Goal: Use online tool/utility: Utilize a website feature to perform a specific function

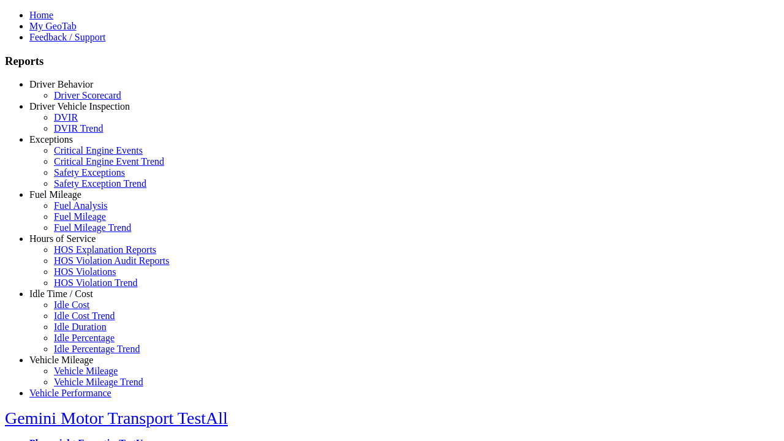
select select
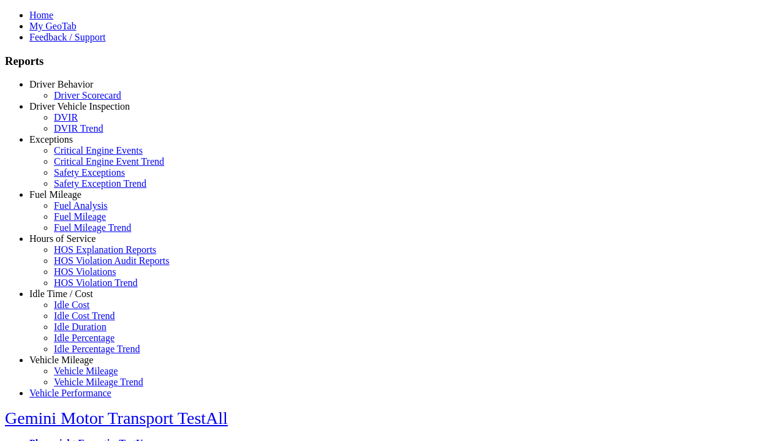
select select
